Goal: Information Seeking & Learning: Find specific fact

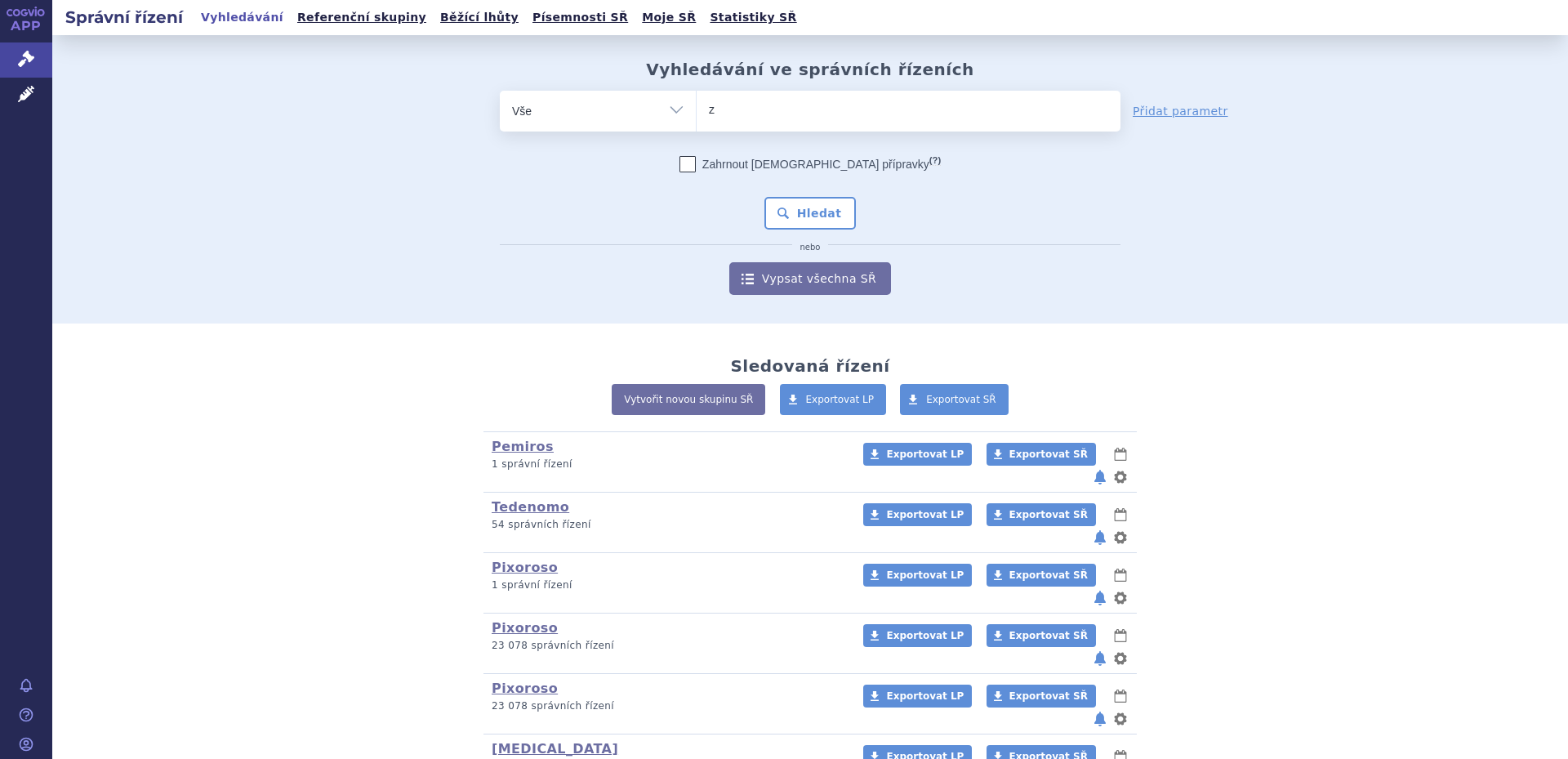
type input "za"
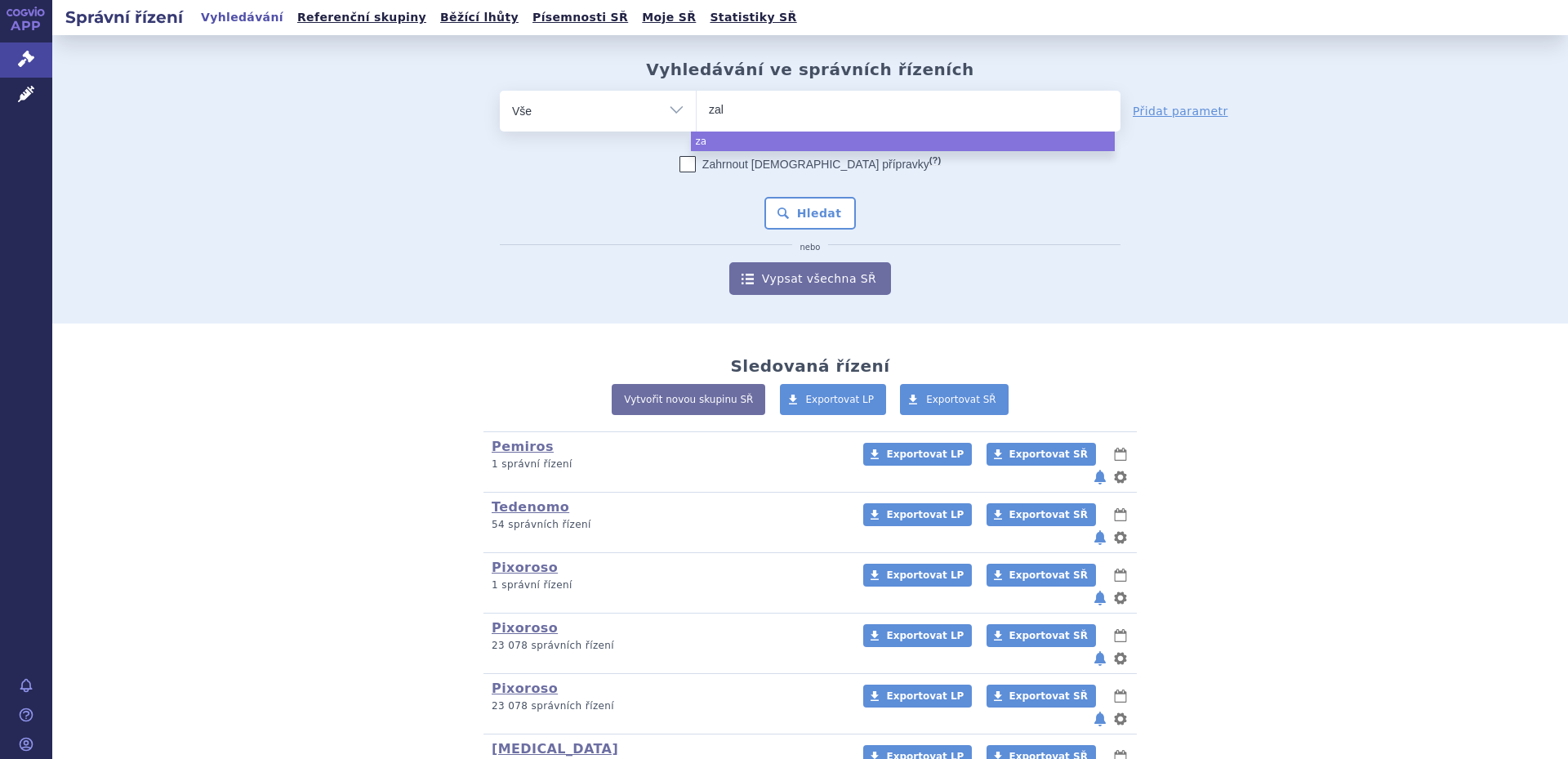
type input "zala"
type input "zalasta"
select select "zalasta"
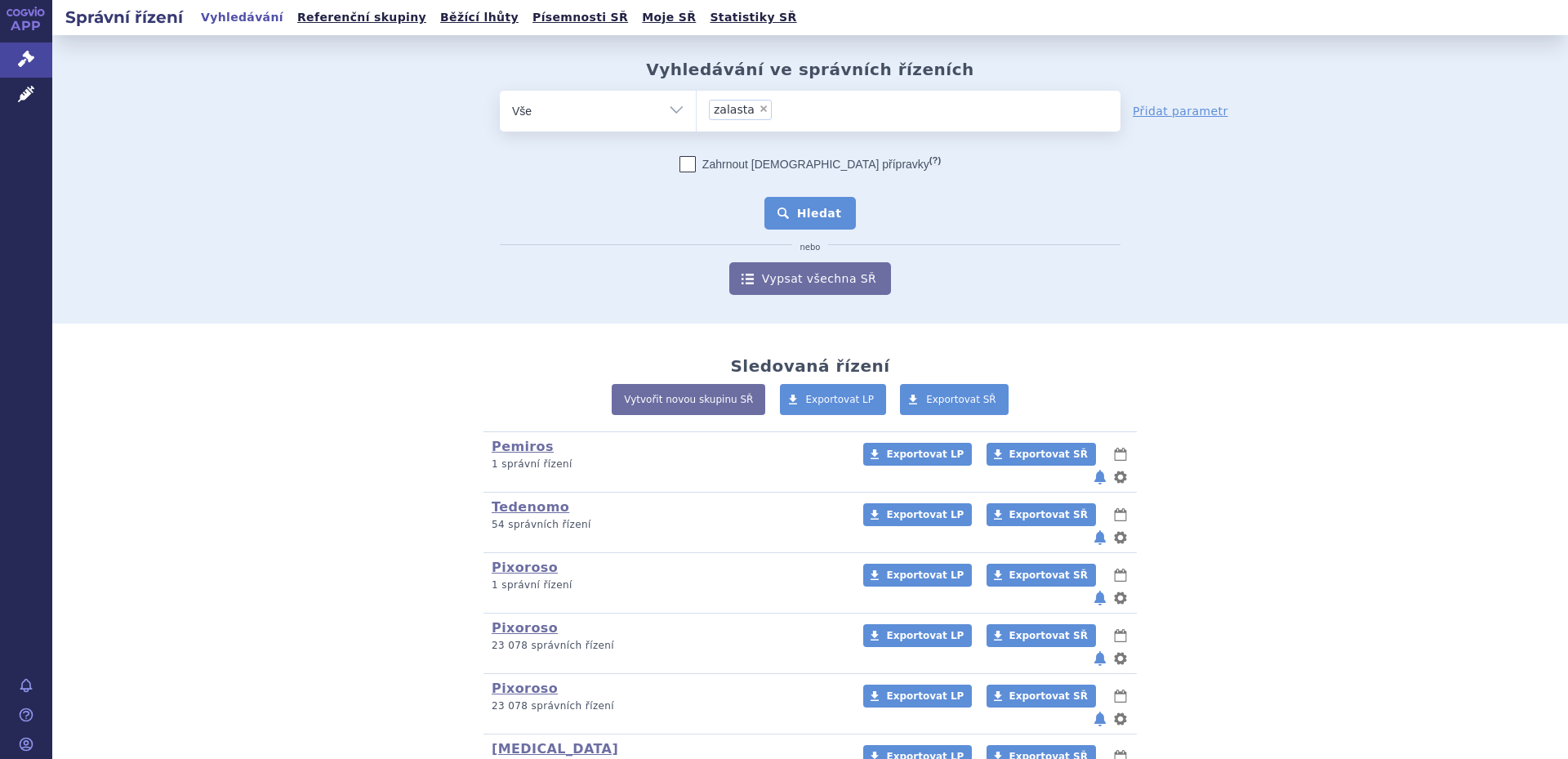
click at [790, 206] on button "Hledat" at bounding box center [810, 213] width 92 height 33
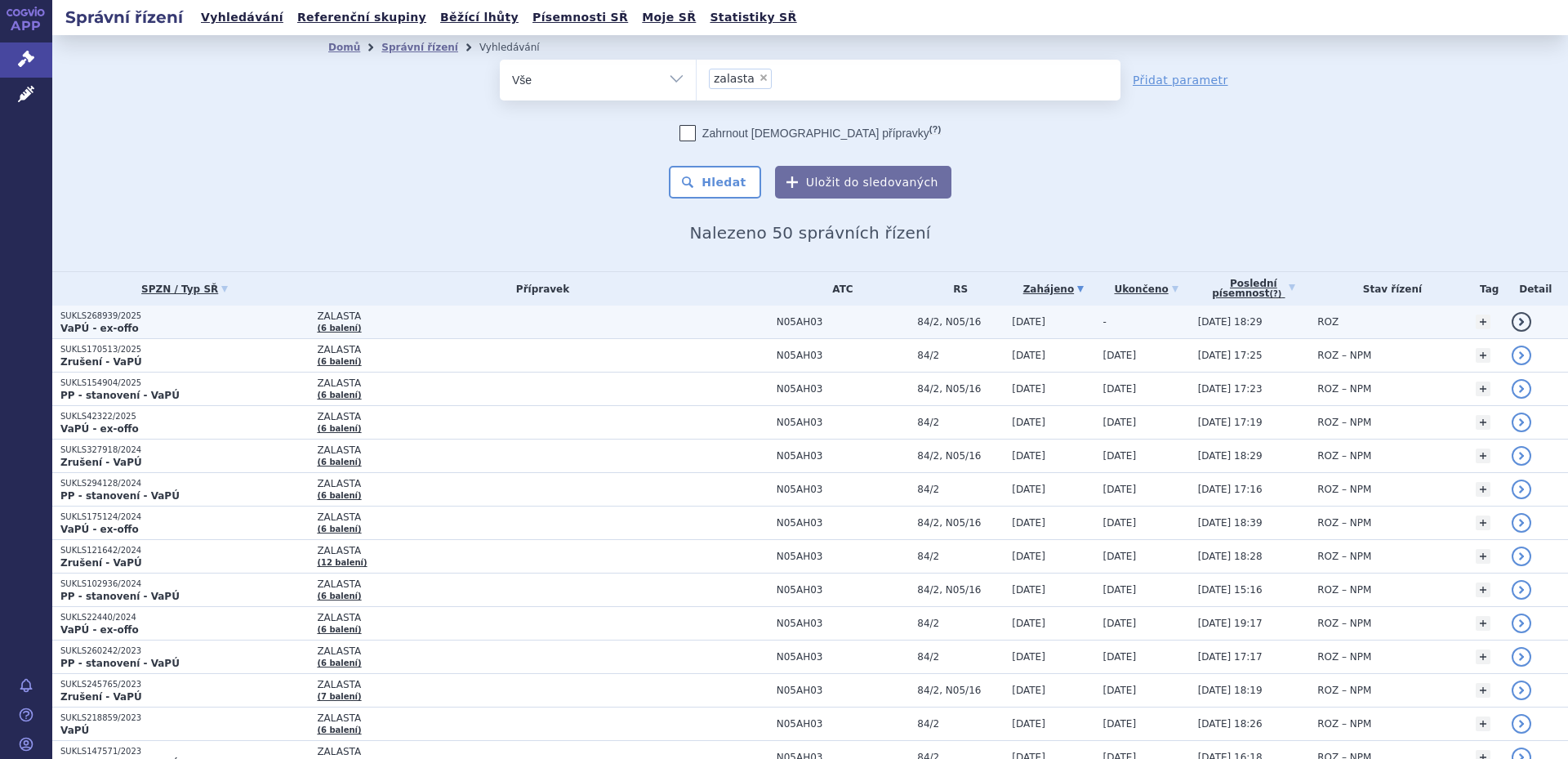
click at [484, 326] on td "ZALASTA (6 balení)" at bounding box center [538, 322] width 459 height 34
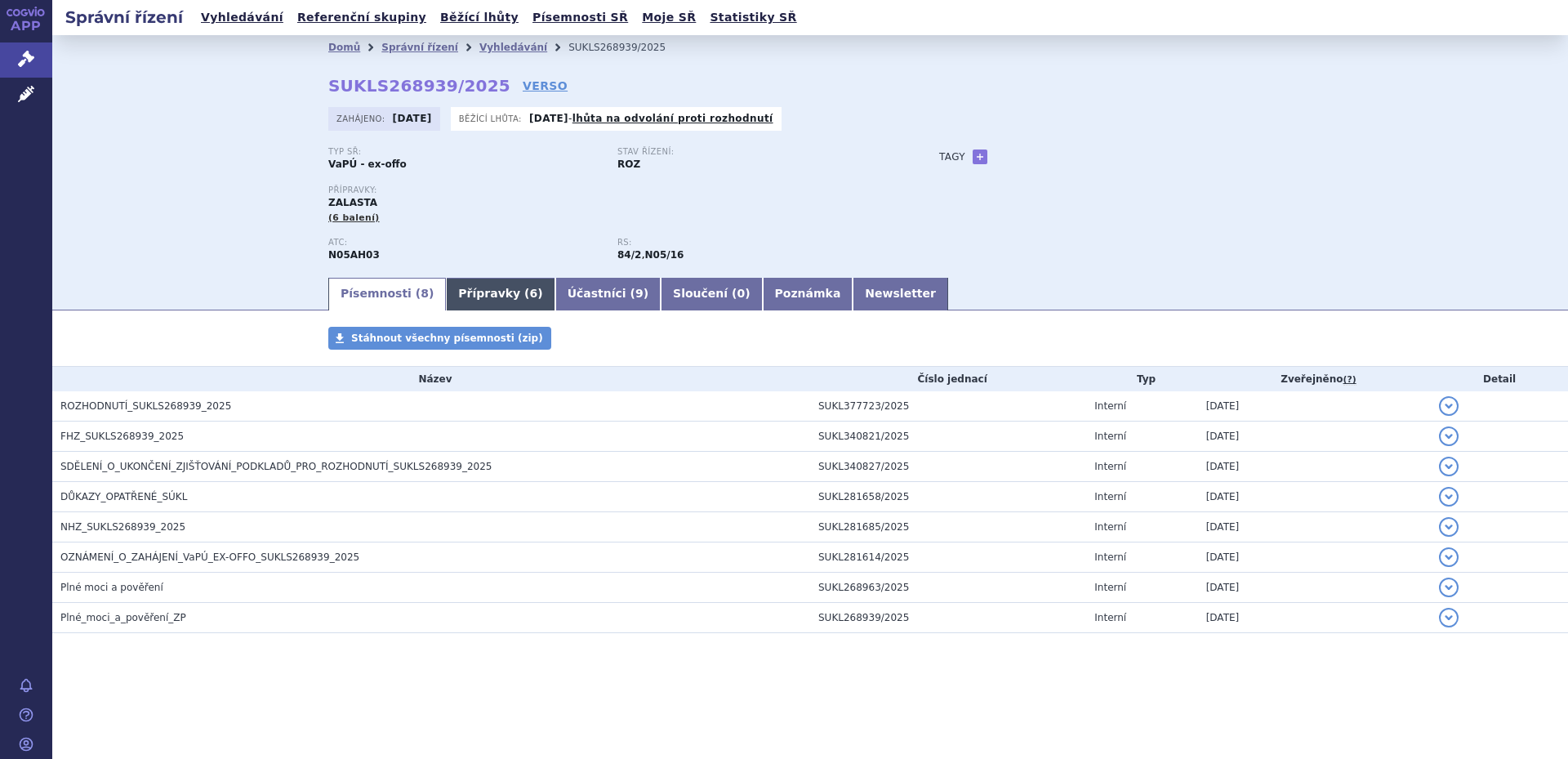
click at [446, 287] on link "Přípravky ( 6 )" at bounding box center [500, 294] width 108 height 33
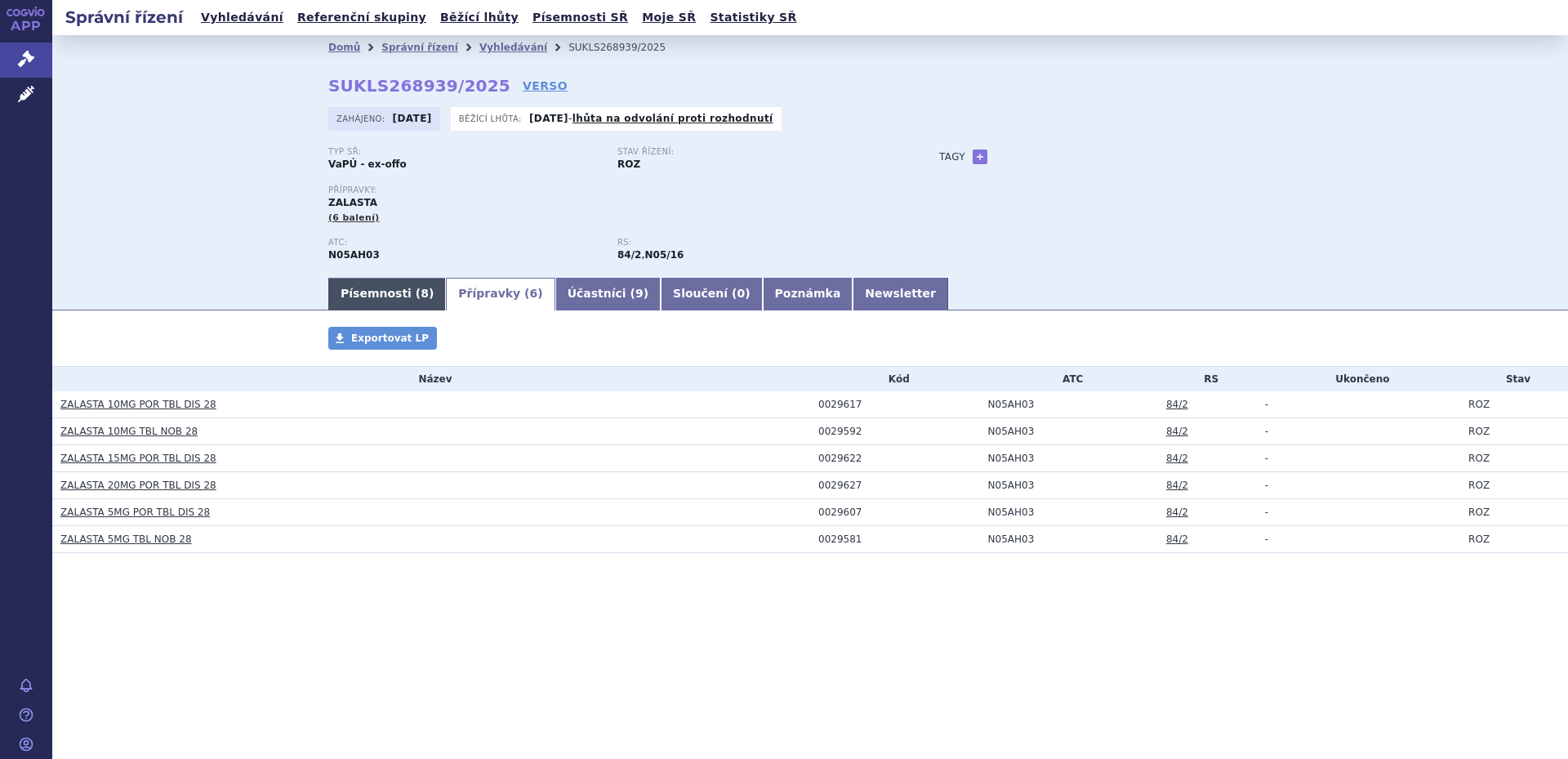
click at [388, 290] on link "Písemnosti ( 8 )" at bounding box center [387, 294] width 117 height 33
